Goal: Navigation & Orientation: Find specific page/section

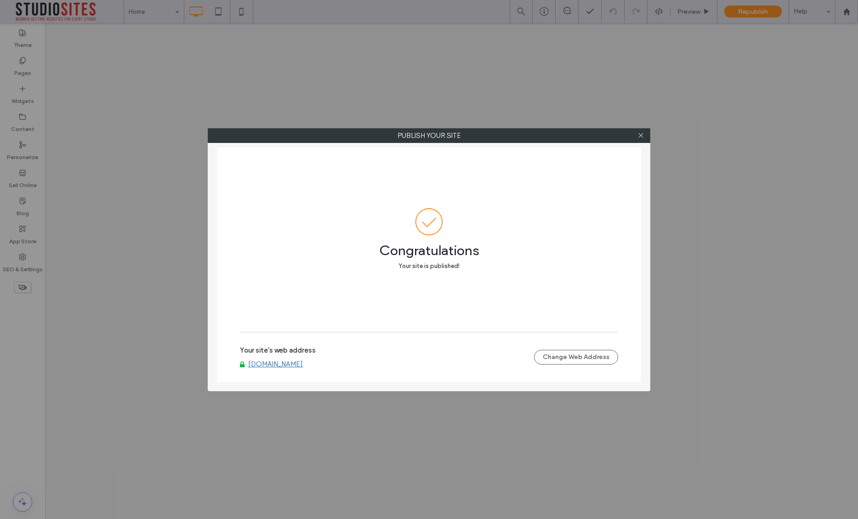
click at [640, 136] on icon at bounding box center [641, 135] width 7 height 7
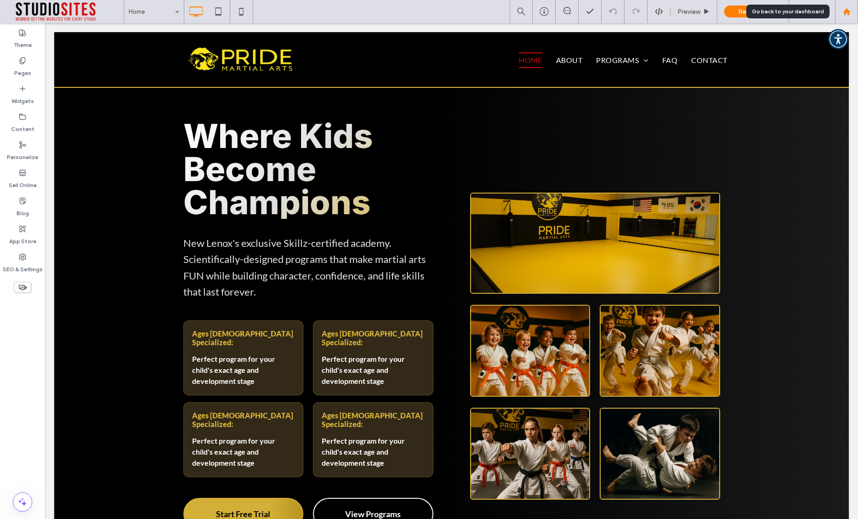
click at [849, 16] on div at bounding box center [846, 11] width 23 height 23
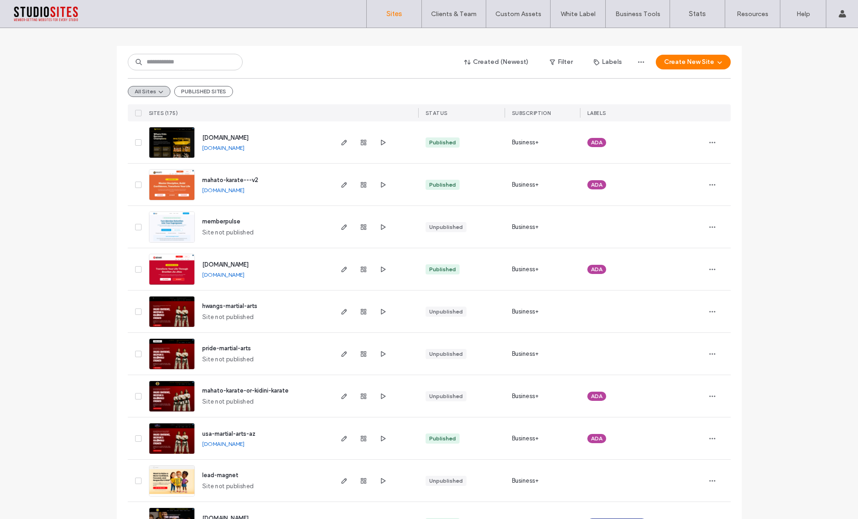
scroll to position [74, 0]
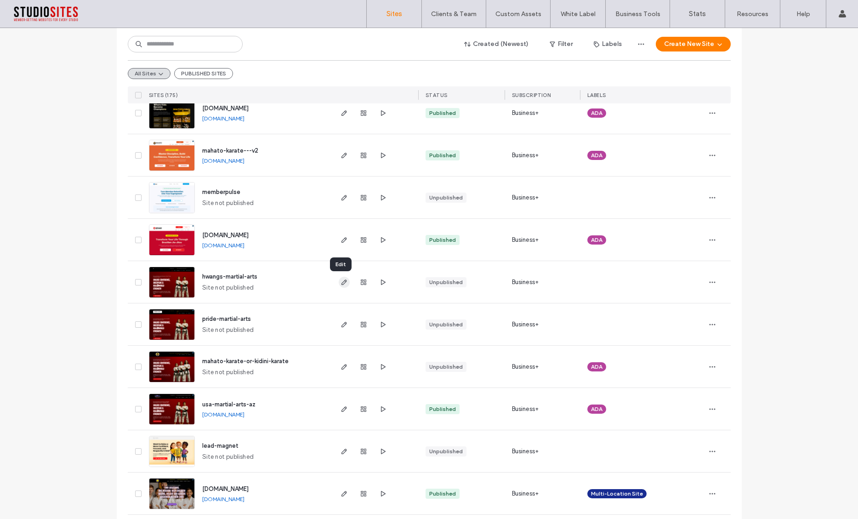
click at [341, 281] on icon "button" at bounding box center [344, 282] width 7 height 7
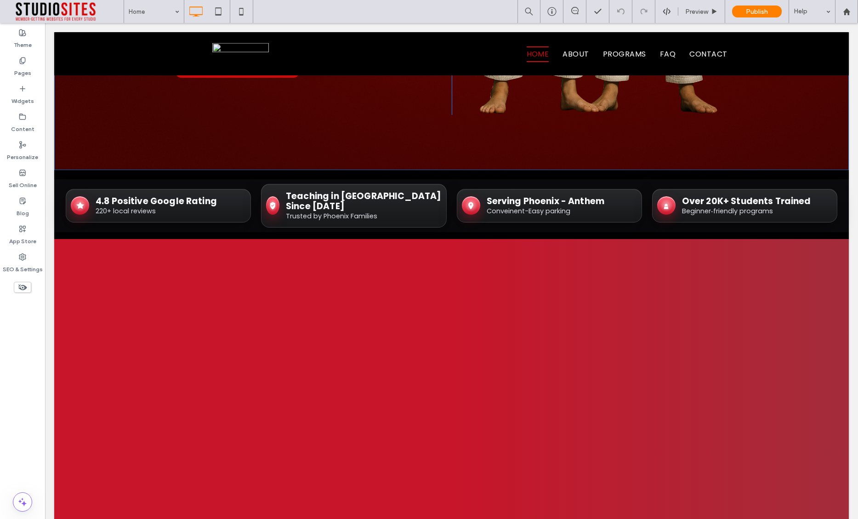
scroll to position [429, 0]
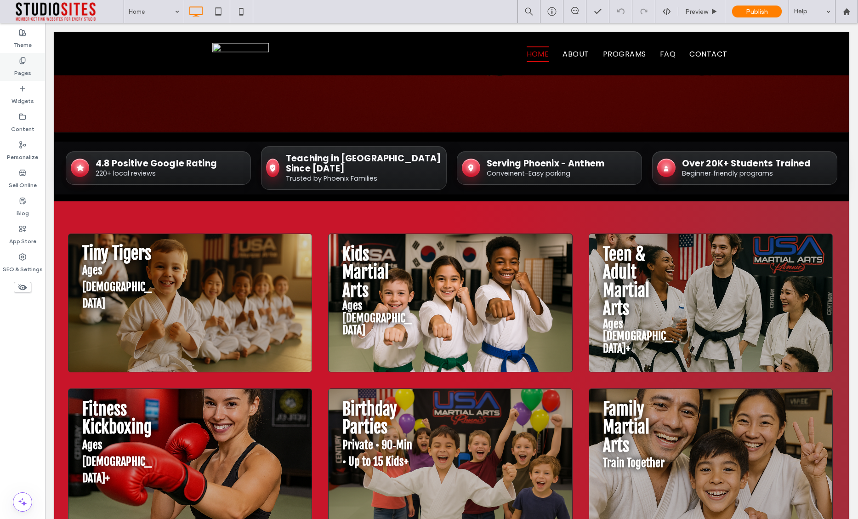
click at [21, 66] on label "Pages" at bounding box center [22, 70] width 17 height 13
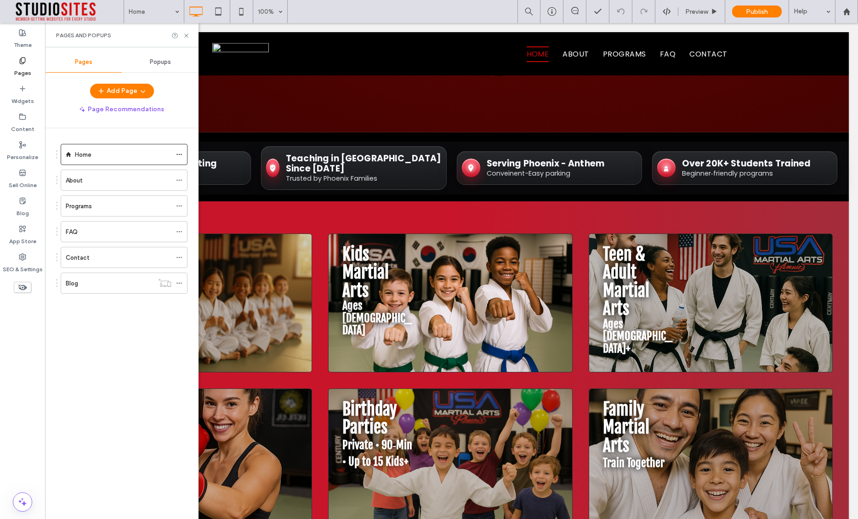
click at [97, 367] on div "Home About Programs FAQ Contact Blog" at bounding box center [127, 321] width 143 height 386
click at [187, 33] on icon at bounding box center [186, 35] width 7 height 7
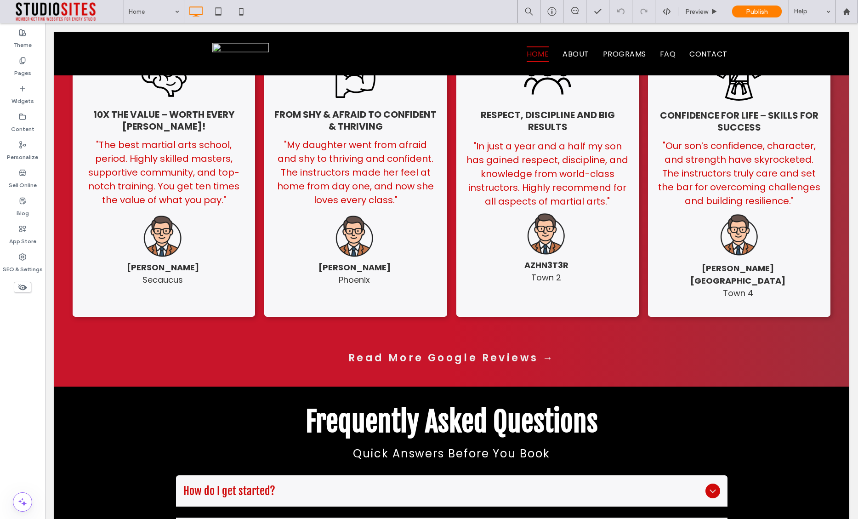
scroll to position [2437, 0]
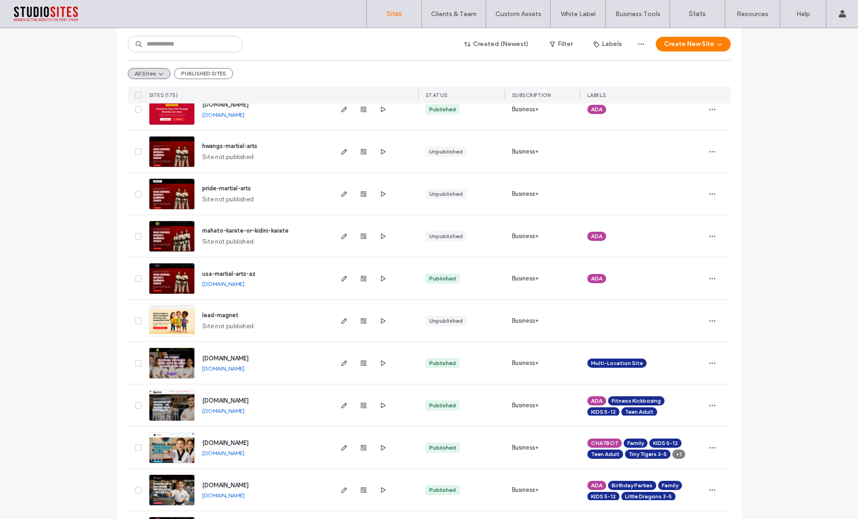
scroll to position [206, 0]
